Goal: Navigation & Orientation: Find specific page/section

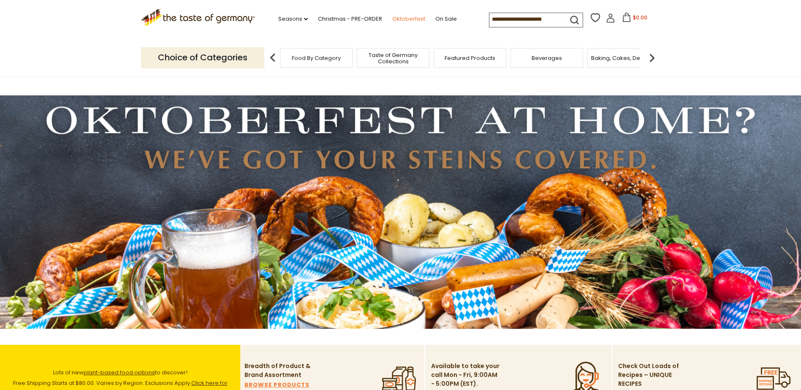
click at [411, 18] on link "Oktoberfest" at bounding box center [408, 18] width 33 height 9
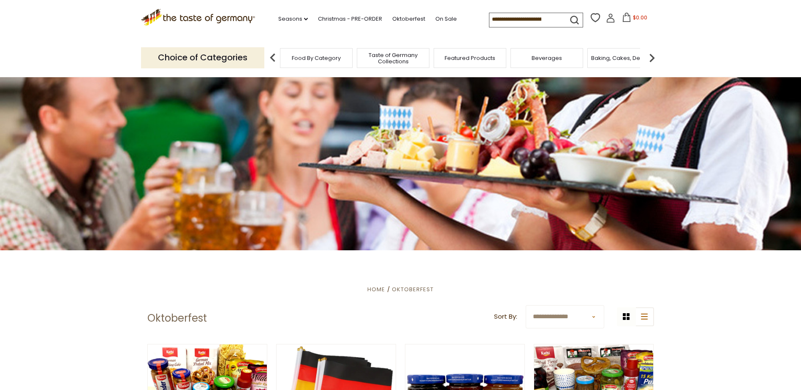
scroll to position [26, 0]
click at [327, 57] on span "Food By Category" at bounding box center [316, 58] width 49 height 6
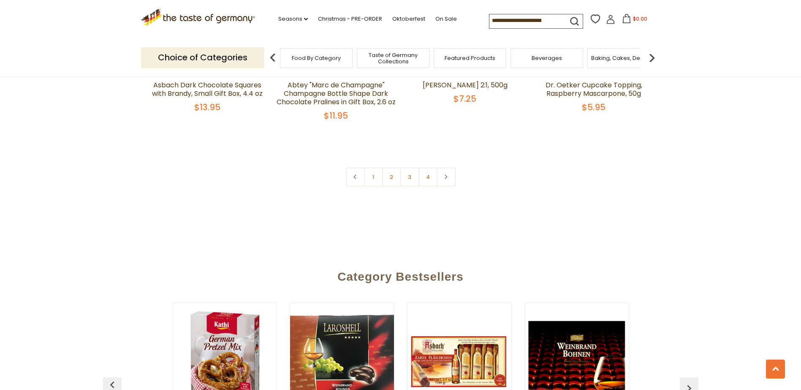
scroll to position [1857, 0]
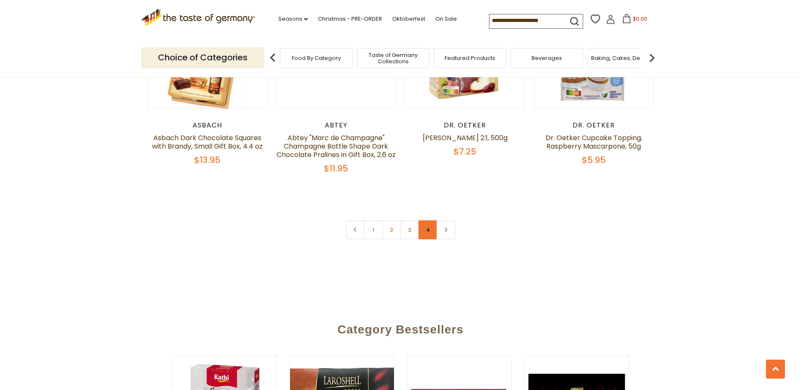
click at [432, 220] on link "4" at bounding box center [427, 229] width 19 height 19
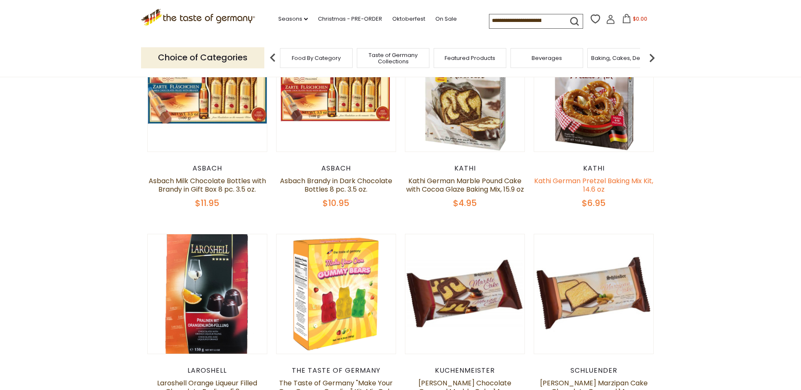
scroll to position [132, 0]
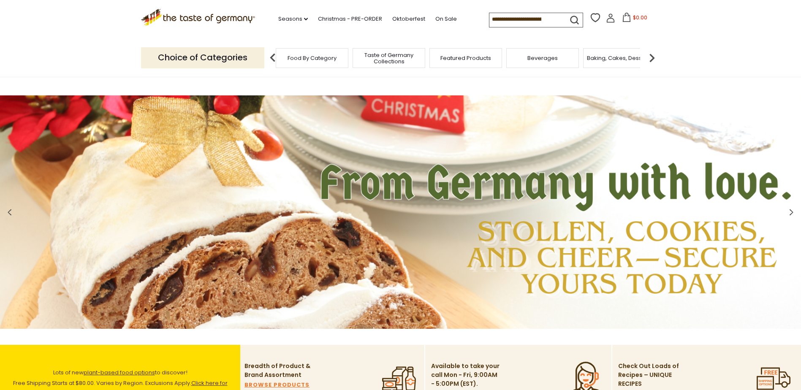
click at [306, 64] on div "Food By Category" at bounding box center [312, 58] width 73 height 20
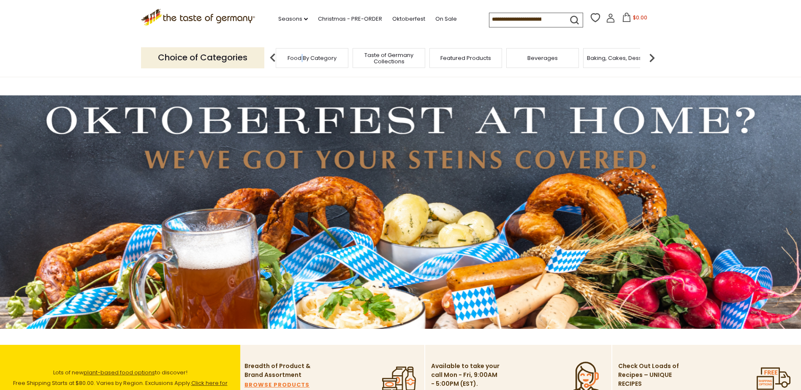
click at [322, 57] on span "Food By Category" at bounding box center [311, 58] width 49 height 6
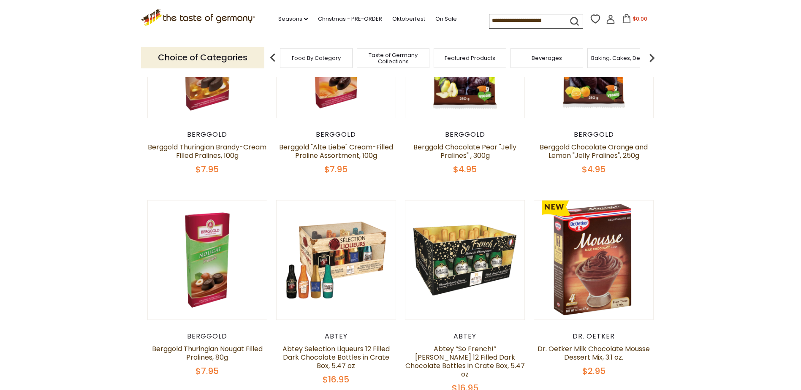
scroll to position [384, 0]
